Goal: Download file/media

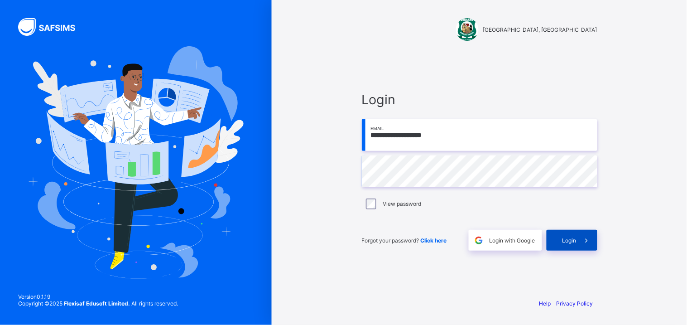
click at [560, 239] on div "Login" at bounding box center [572, 240] width 51 height 21
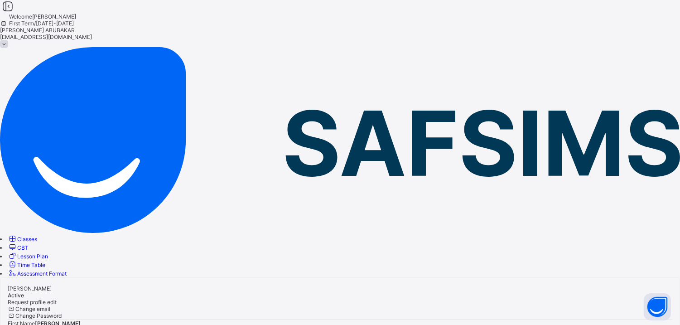
click at [37, 236] on link "Classes" at bounding box center [22, 239] width 29 height 7
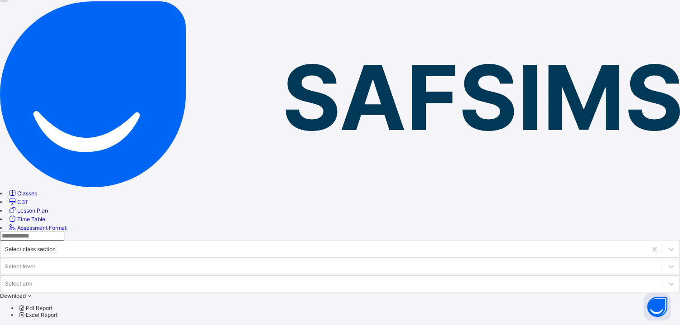
scroll to position [97, 0]
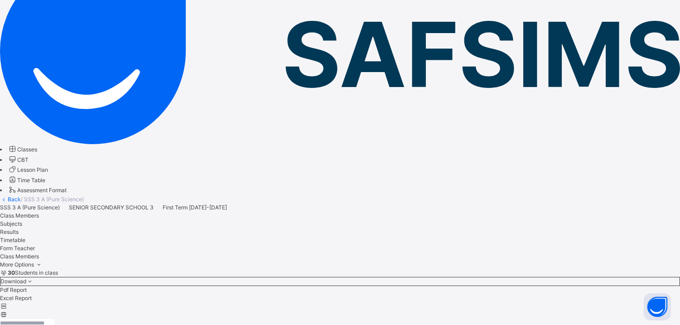
scroll to position [66, 0]
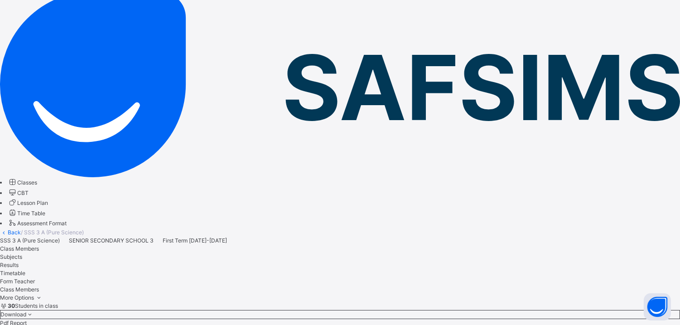
click at [34, 311] on span at bounding box center [30, 314] width 8 height 7
click at [596, 324] on li "Excel Report" at bounding box center [340, 331] width 680 height 8
